Goal: Task Accomplishment & Management: Manage account settings

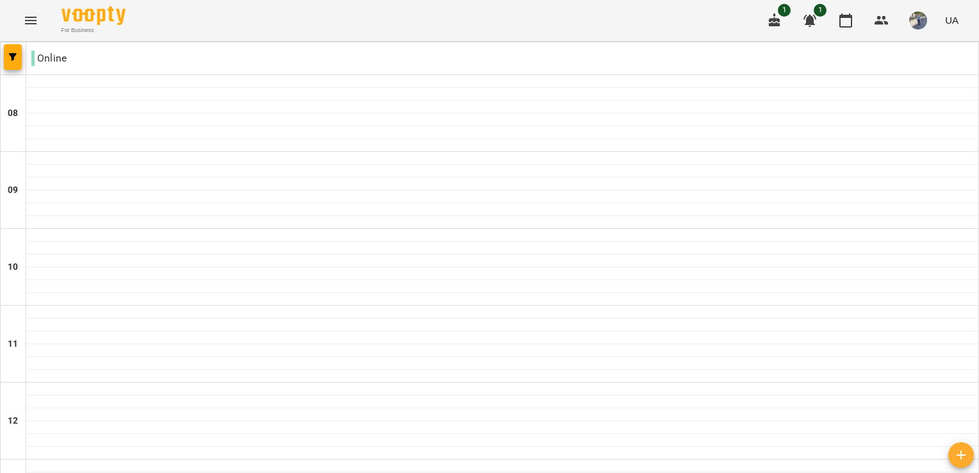
scroll to position [736, 0]
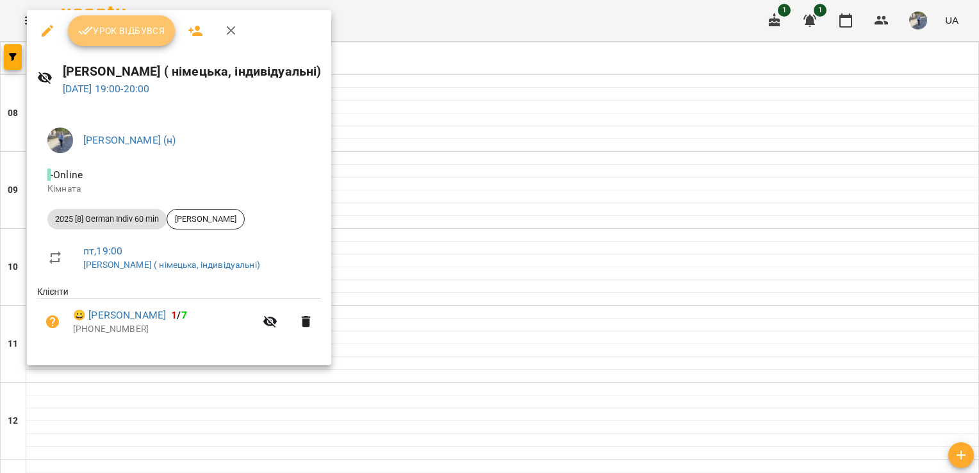
click at [146, 37] on span "Урок відбувся" at bounding box center [121, 30] width 87 height 15
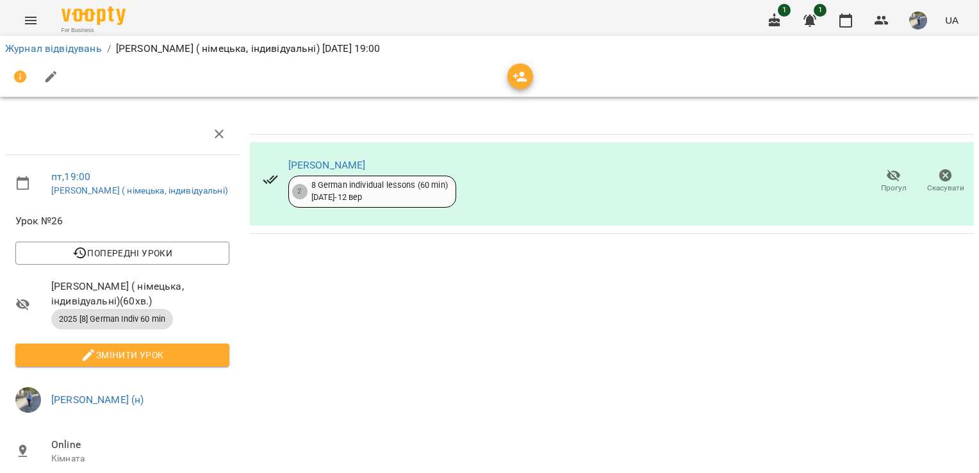
click at [29, 19] on icon "Menu" at bounding box center [30, 20] width 15 height 15
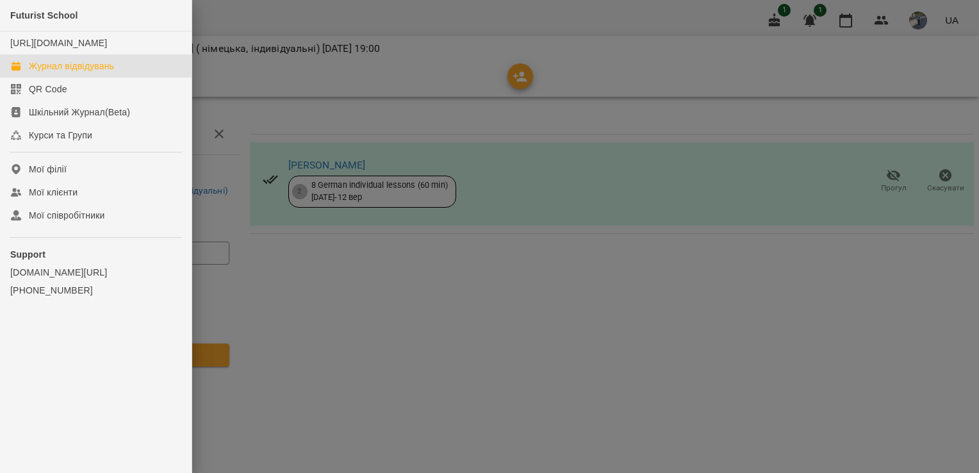
click at [75, 72] on div "Журнал відвідувань" at bounding box center [71, 66] width 85 height 13
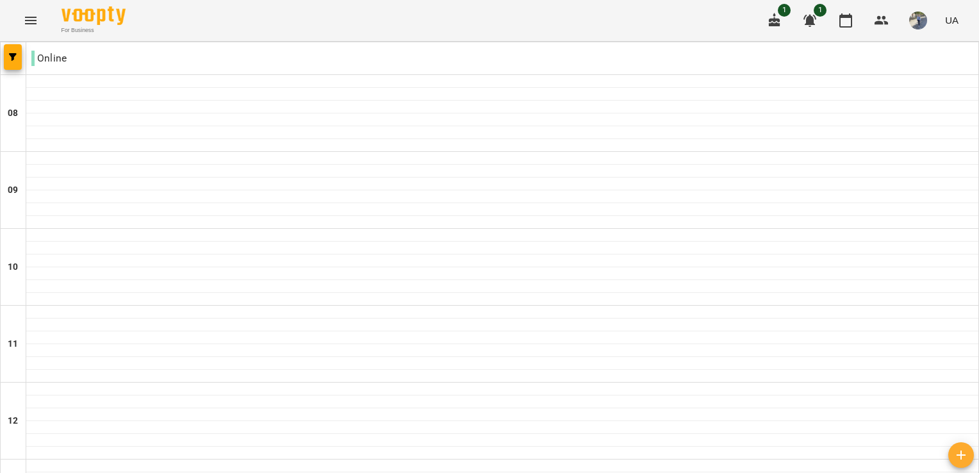
scroll to position [659, 0]
click at [924, 19] on img "button" at bounding box center [918, 21] width 18 height 18
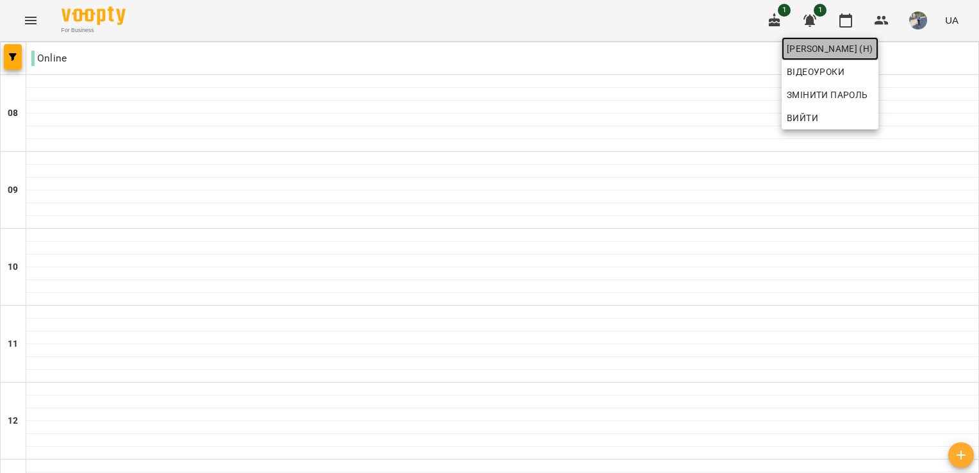
click at [860, 54] on span "[PERSON_NAME] (н)" at bounding box center [830, 48] width 87 height 15
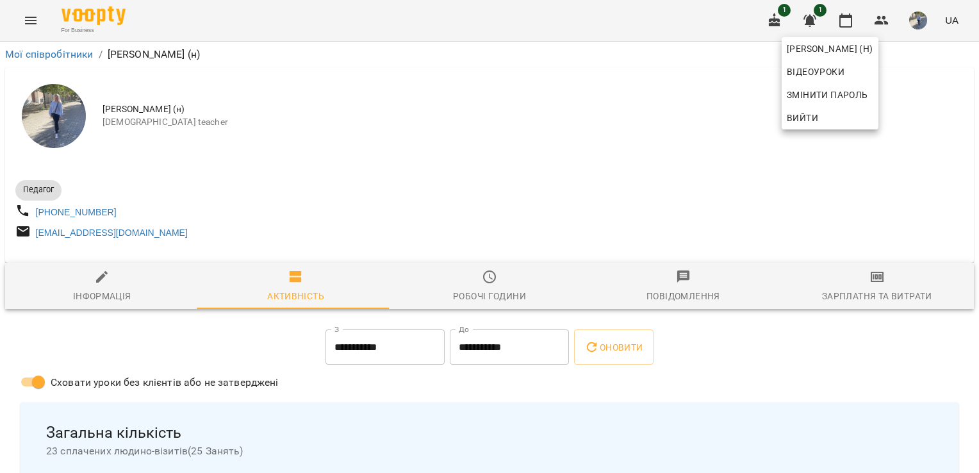
drag, startPoint x: 975, startPoint y: 72, endPoint x: 974, endPoint y: 93, distance: 21.2
click at [974, 93] on div at bounding box center [489, 236] width 979 height 473
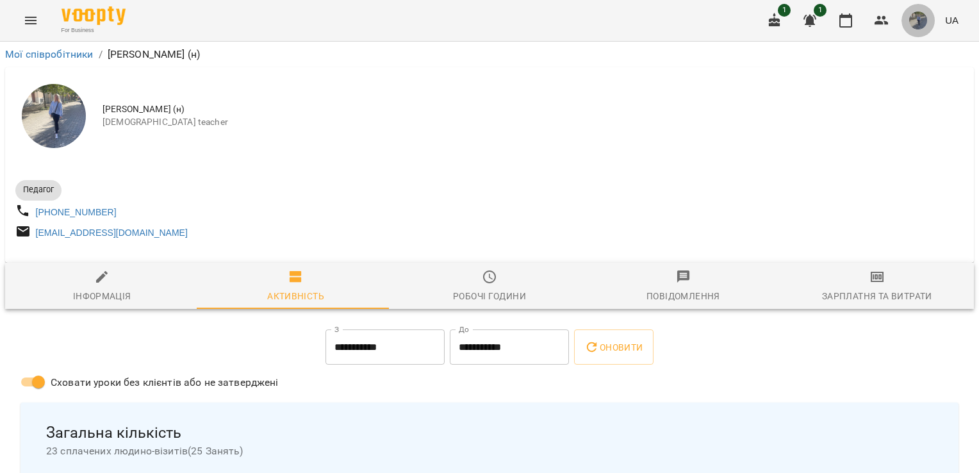
click at [916, 20] on img "button" at bounding box center [918, 21] width 18 height 18
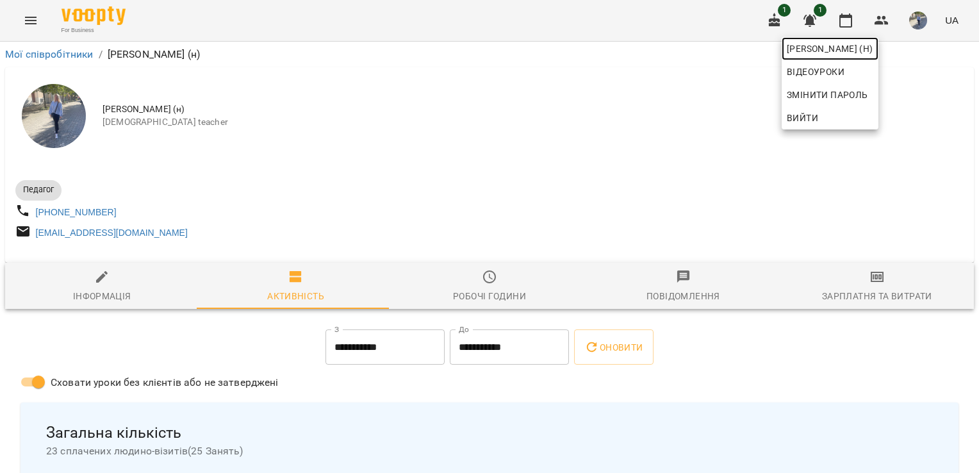
click at [874, 50] on span "[PERSON_NAME] (н)" at bounding box center [830, 48] width 87 height 15
click at [462, 297] on div at bounding box center [489, 236] width 979 height 473
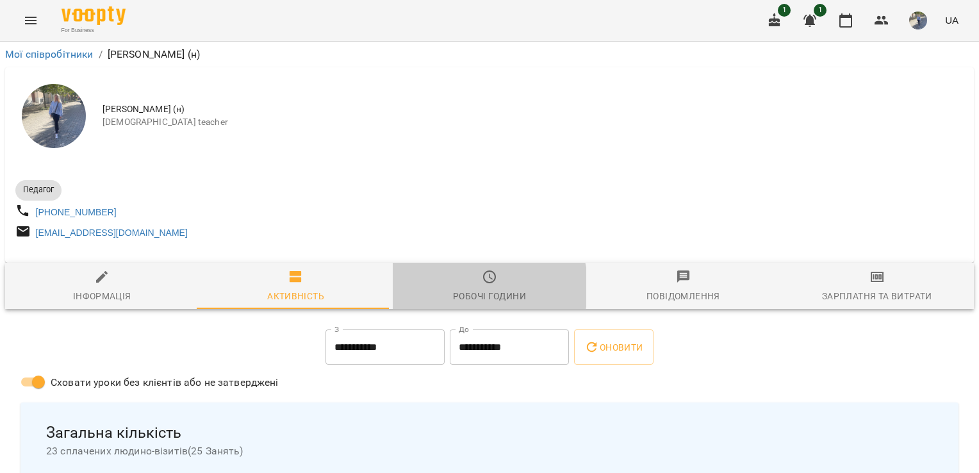
click at [481, 292] on span "Робочі години" at bounding box center [490, 286] width 178 height 35
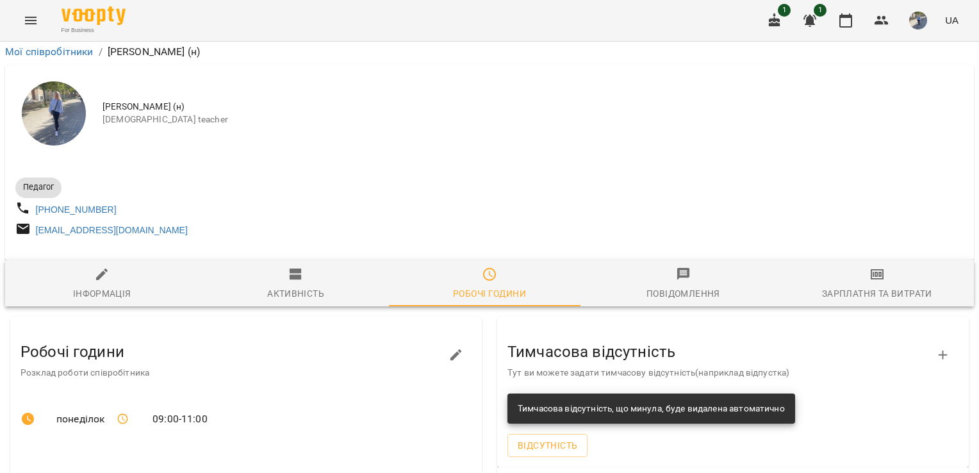
scroll to position [451, 0]
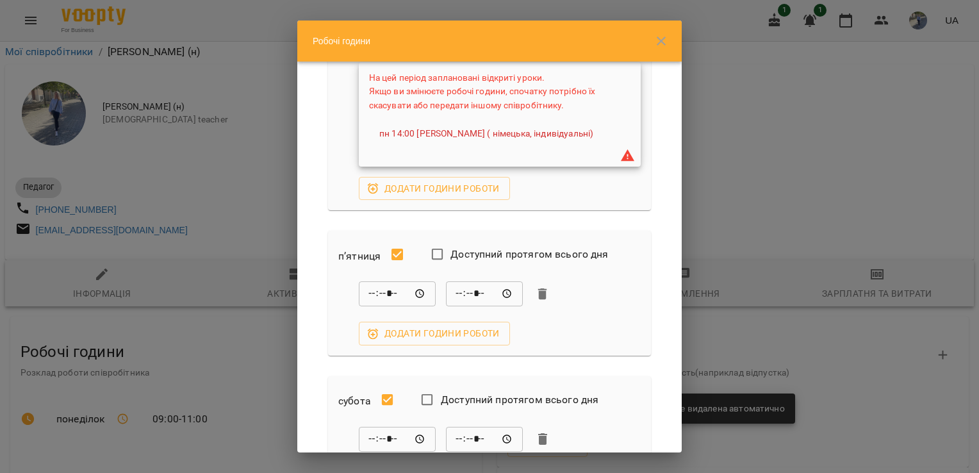
scroll to position [697, 0]
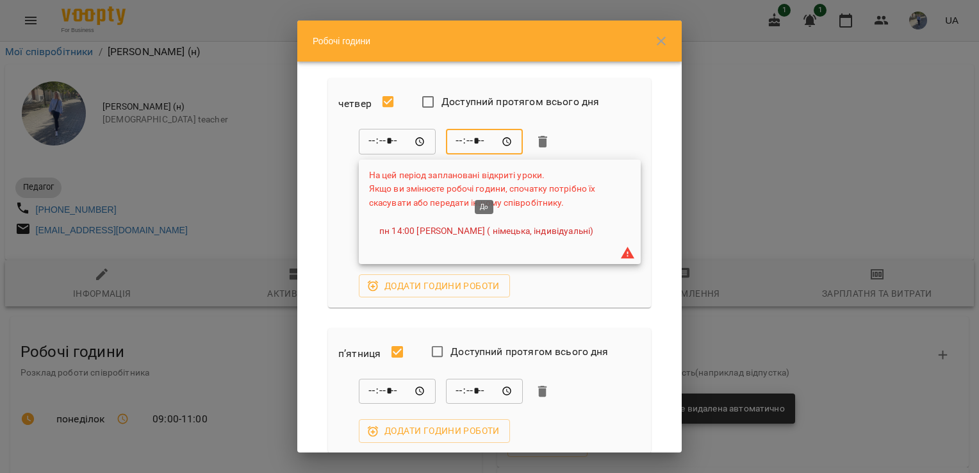
click at [458, 154] on input "*****" at bounding box center [484, 142] width 77 height 26
type input "*****"
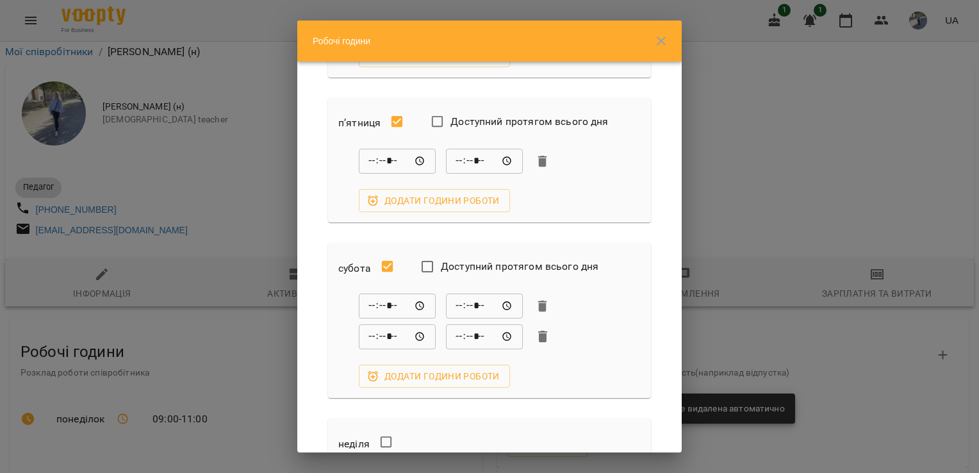
scroll to position [1135, 0]
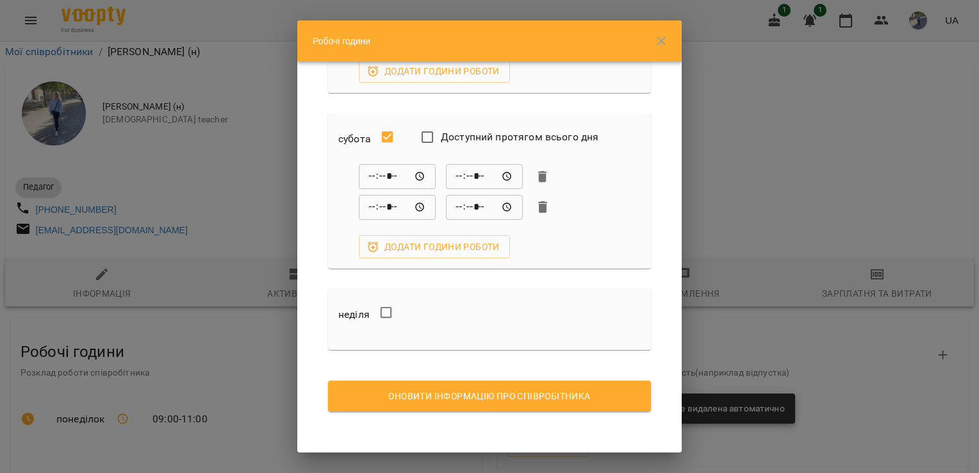
click at [576, 393] on span "Оновити інформацію про співробітника" at bounding box center [489, 395] width 302 height 15
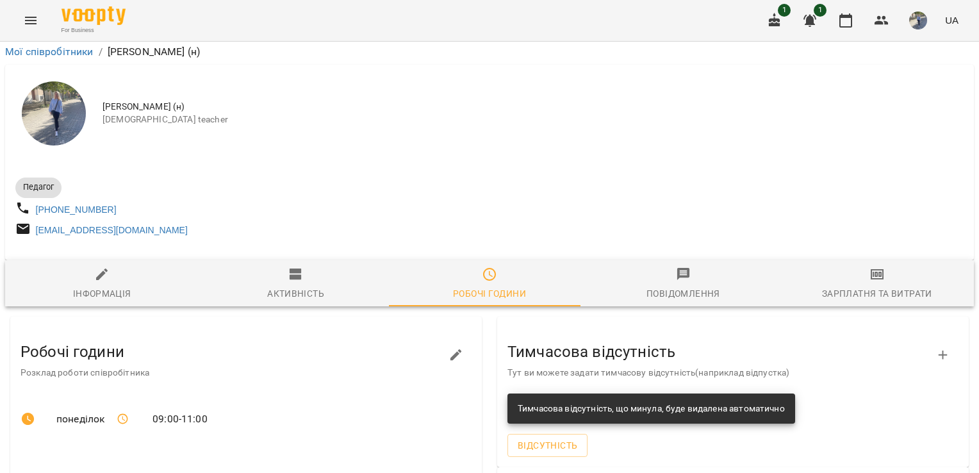
click at [921, 18] on img "button" at bounding box center [918, 21] width 18 height 18
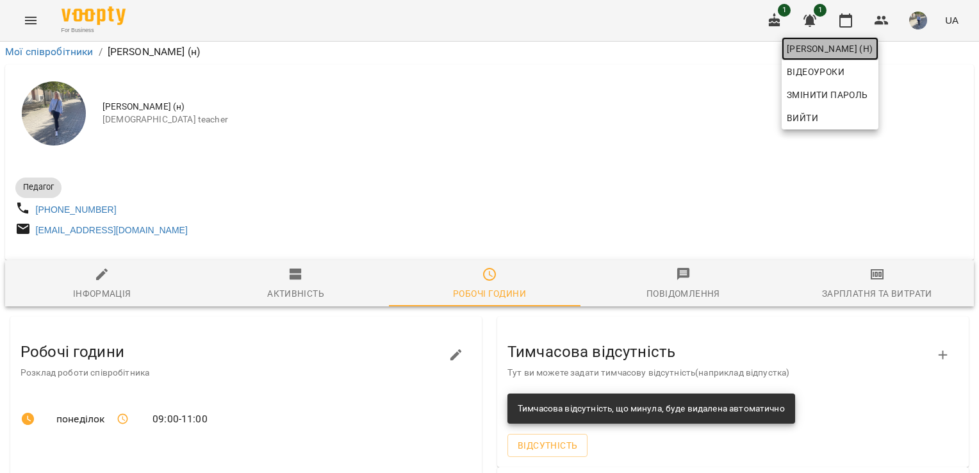
click at [874, 45] on span "[PERSON_NAME] (н)" at bounding box center [830, 48] width 87 height 15
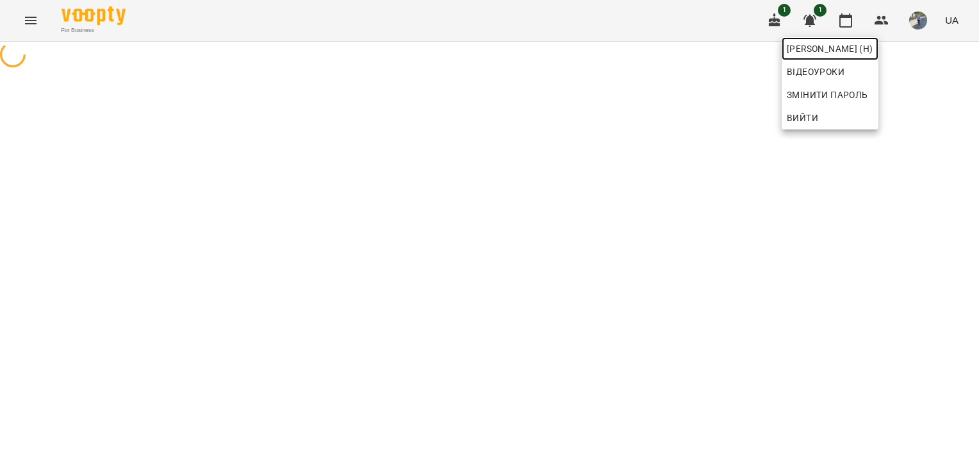
scroll to position [0, 0]
